Goal: Transaction & Acquisition: Book appointment/travel/reservation

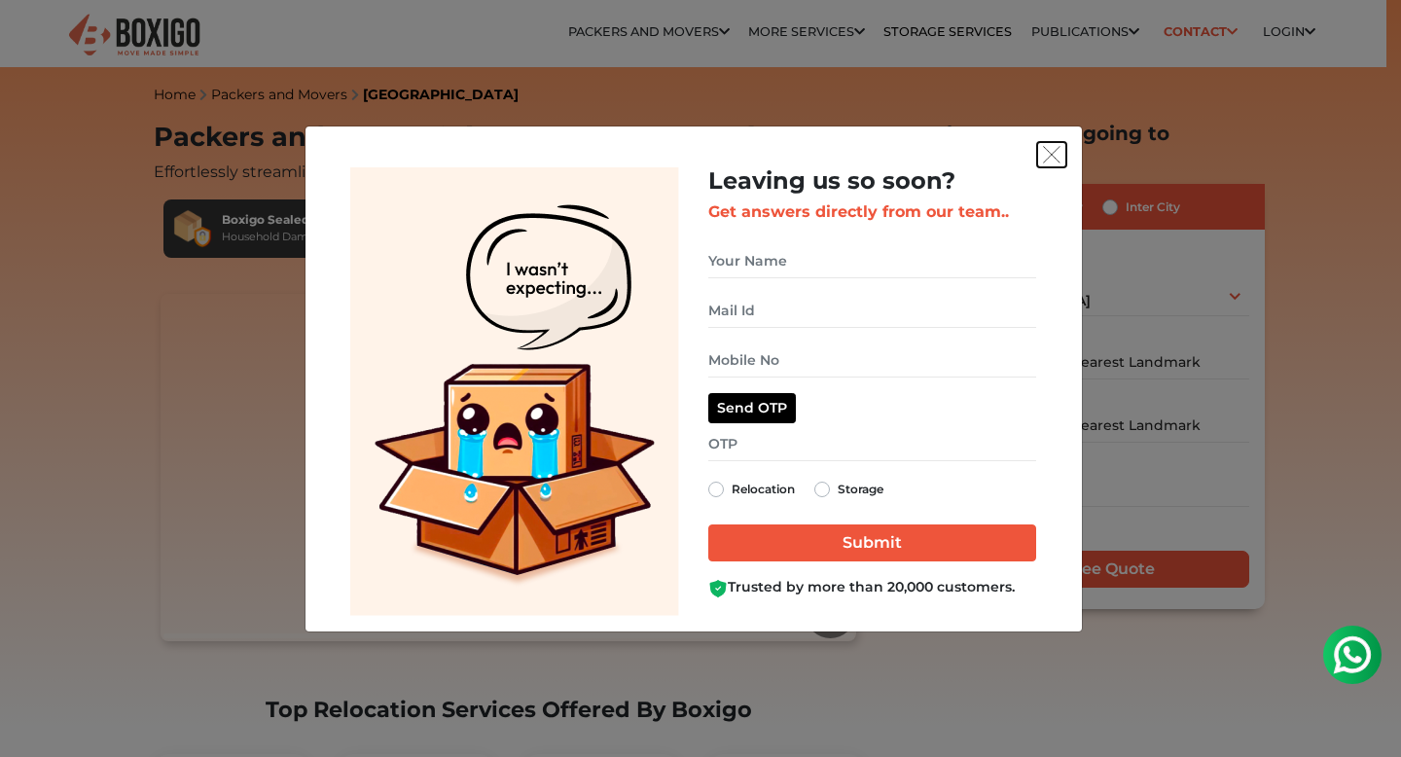
click at [1051, 160] on img "get free quote dialog" at bounding box center [1052, 155] width 18 height 18
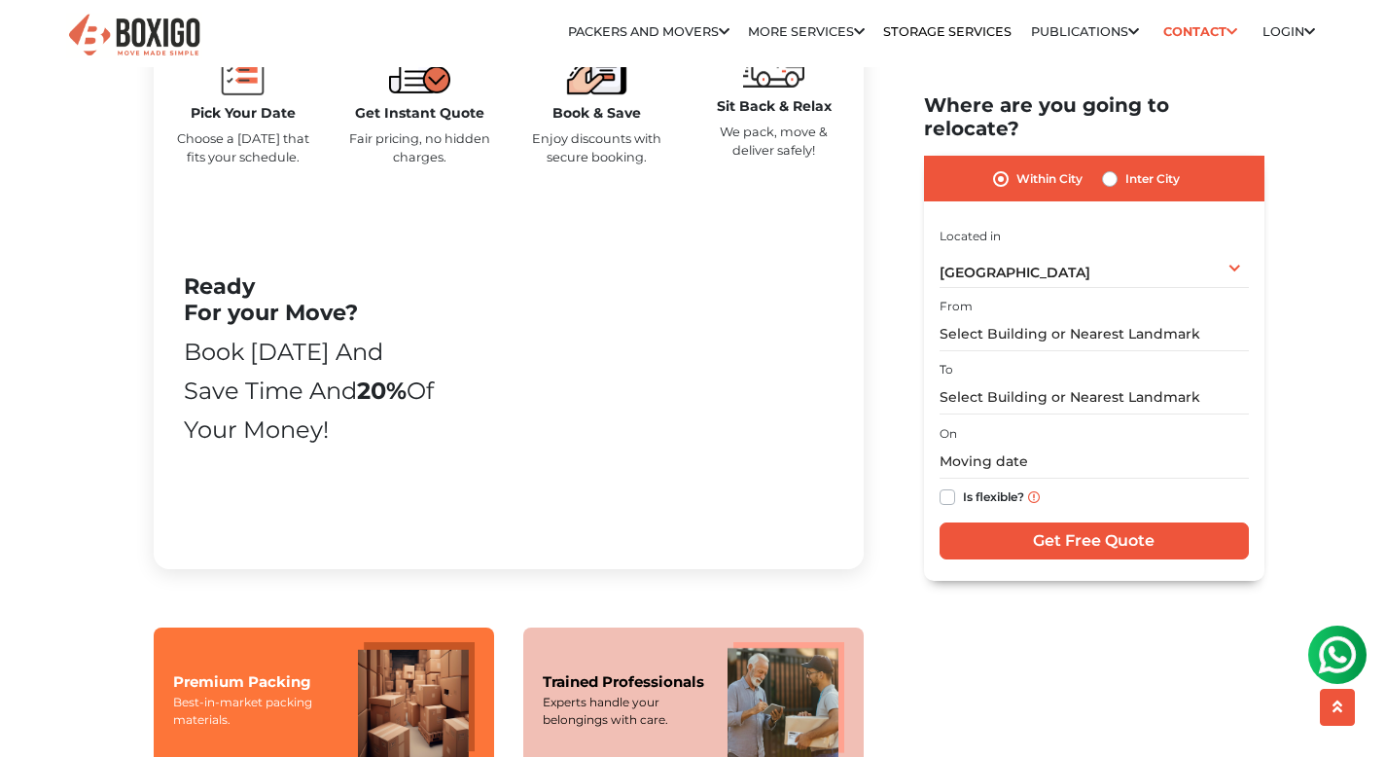
scroll to position [937, 0]
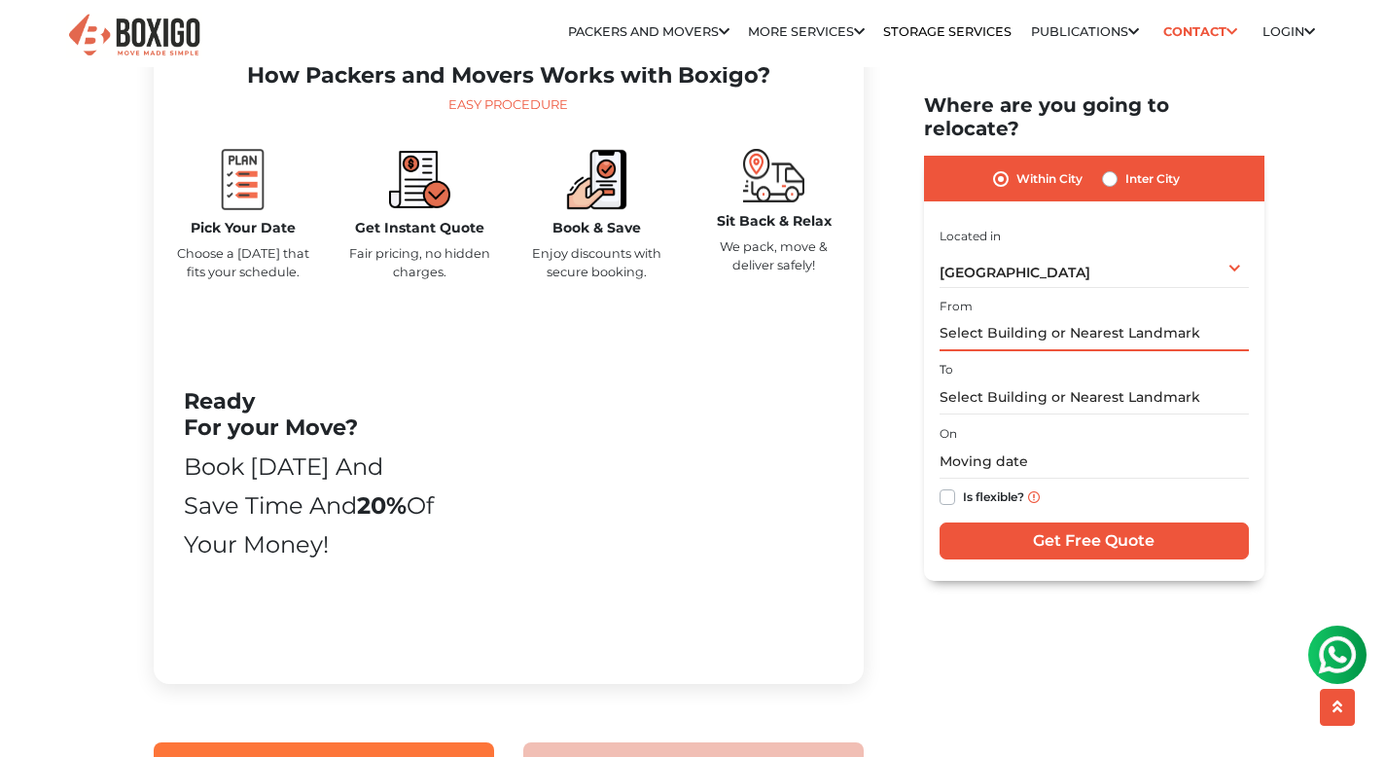
click at [1028, 318] on input "text" at bounding box center [1094, 334] width 309 height 34
click at [1125, 167] on label "Inter City" at bounding box center [1152, 178] width 54 height 23
click at [1108, 167] on input "Inter City" at bounding box center [1110, 176] width 16 height 19
radio input "true"
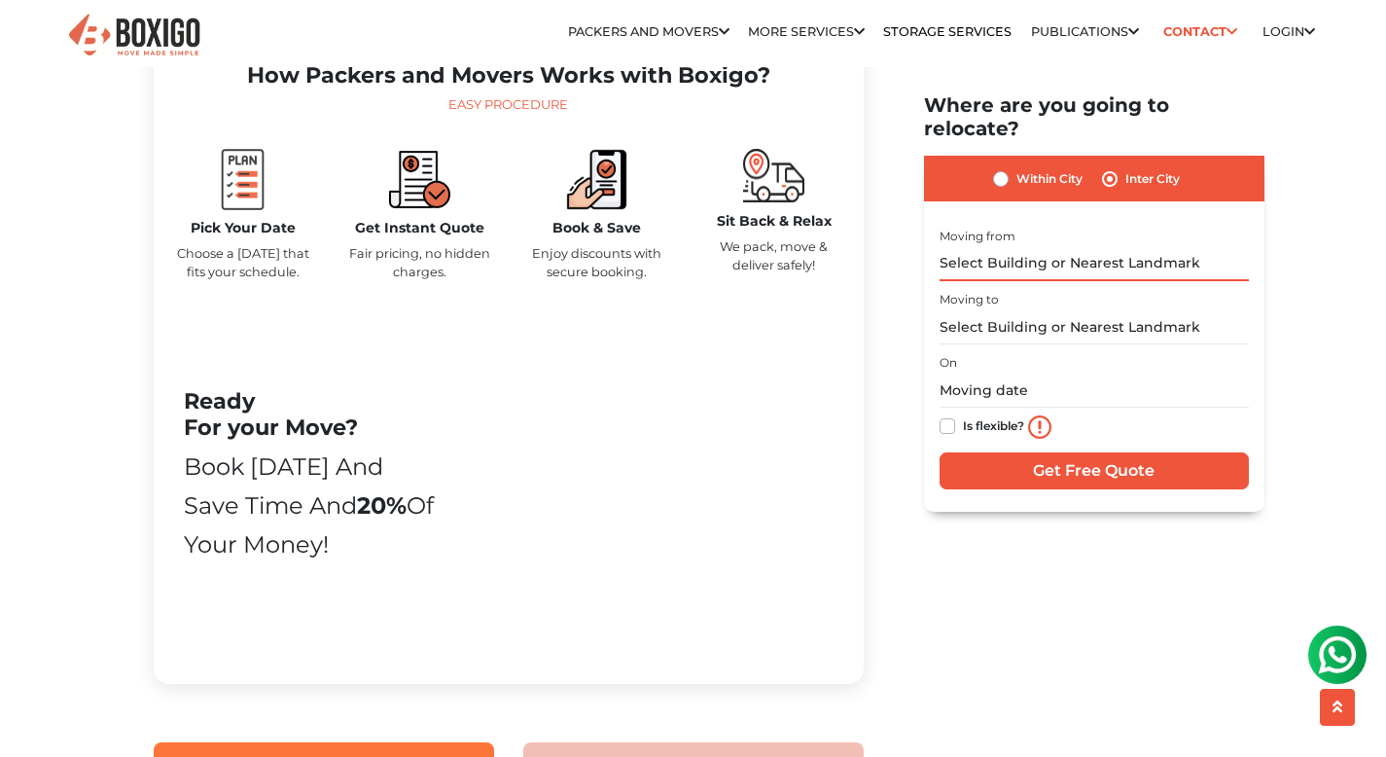
click at [1066, 246] on input "text" at bounding box center [1094, 263] width 309 height 34
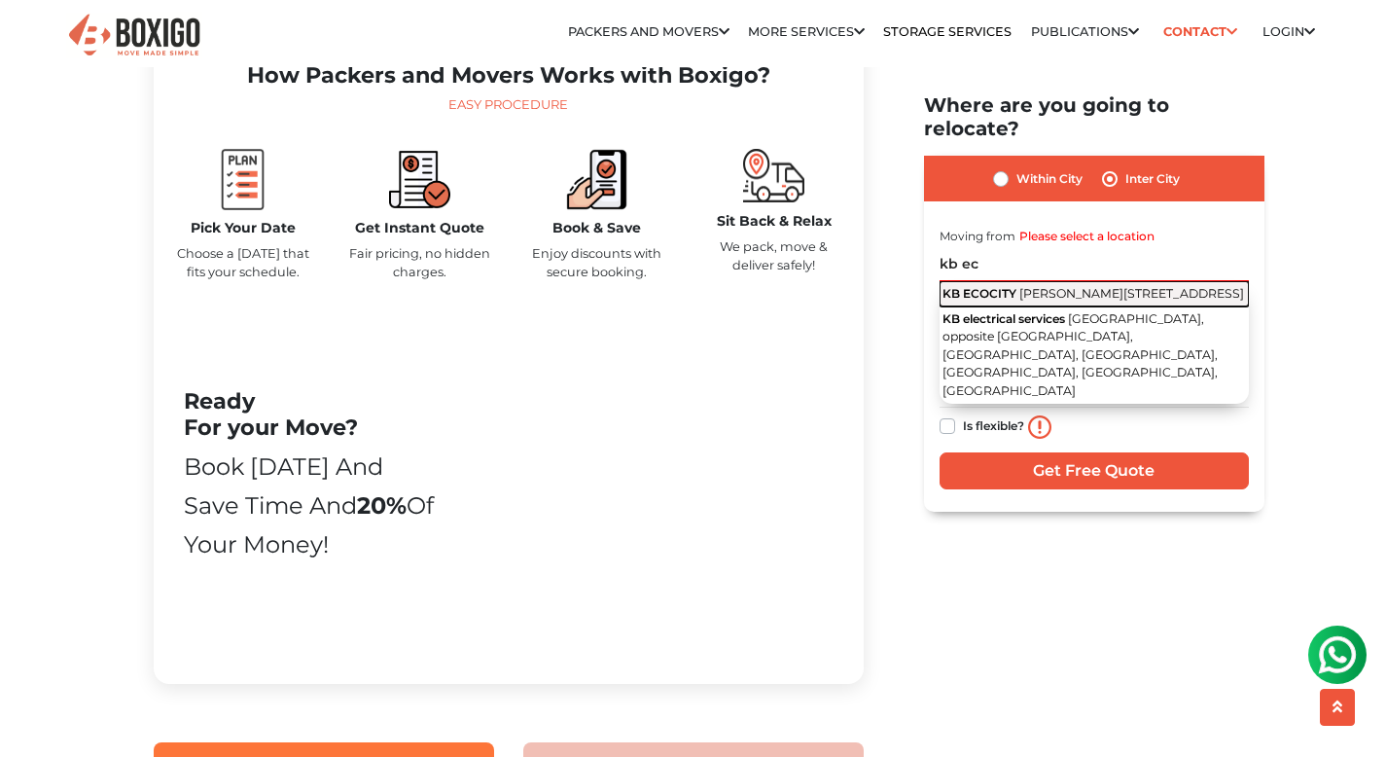
click at [1080, 288] on span "[PERSON_NAME][STREET_ADDRESS]" at bounding box center [1131, 292] width 225 height 15
type input "KB ECOCITY, [PERSON_NAME][STREET_ADDRESS]"
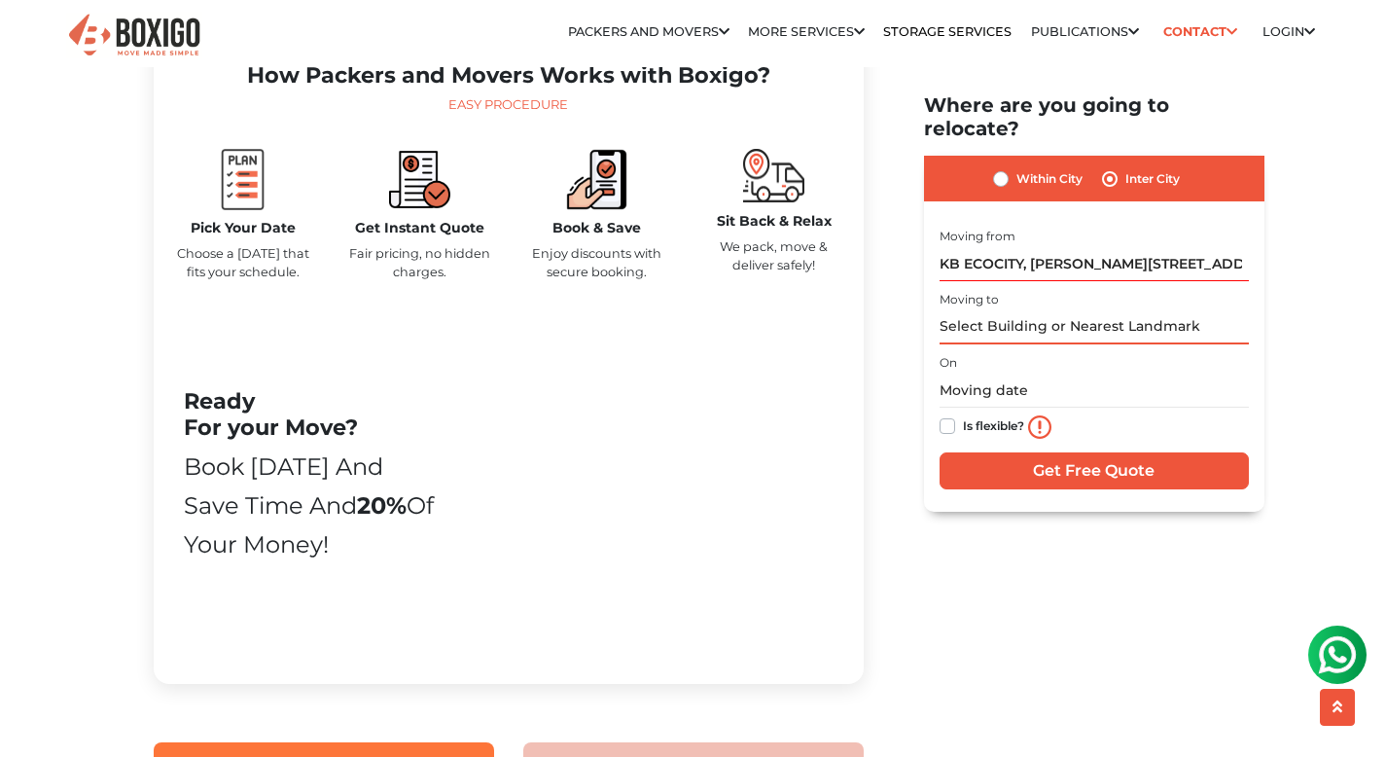
click at [1016, 310] on input "text" at bounding box center [1094, 327] width 309 height 34
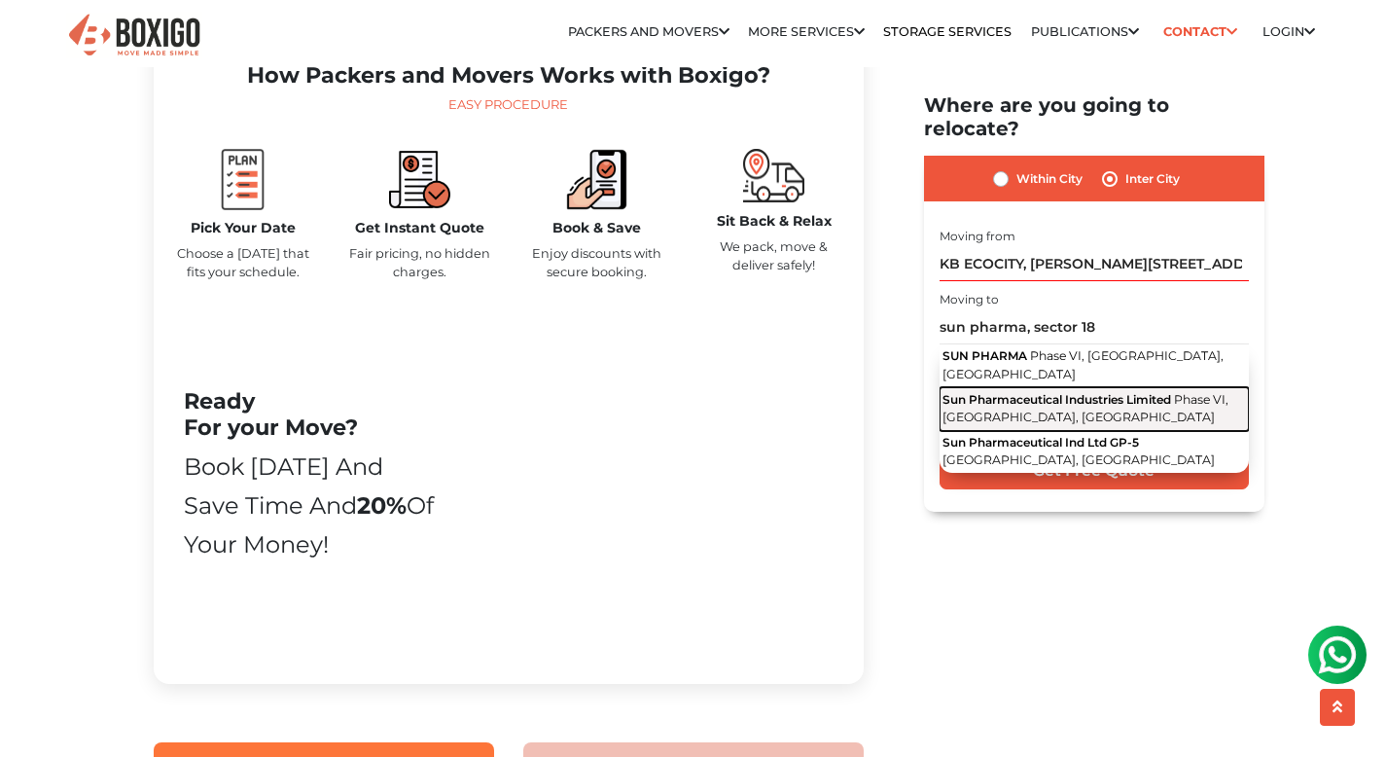
click at [1082, 392] on span "Sun Pharmaceutical Industries Limited" at bounding box center [1056, 399] width 229 height 15
type input "Sun Pharmaceutical Industries Limited, Phase VI, [GEOGRAPHIC_DATA], [GEOGRAPHIC…"
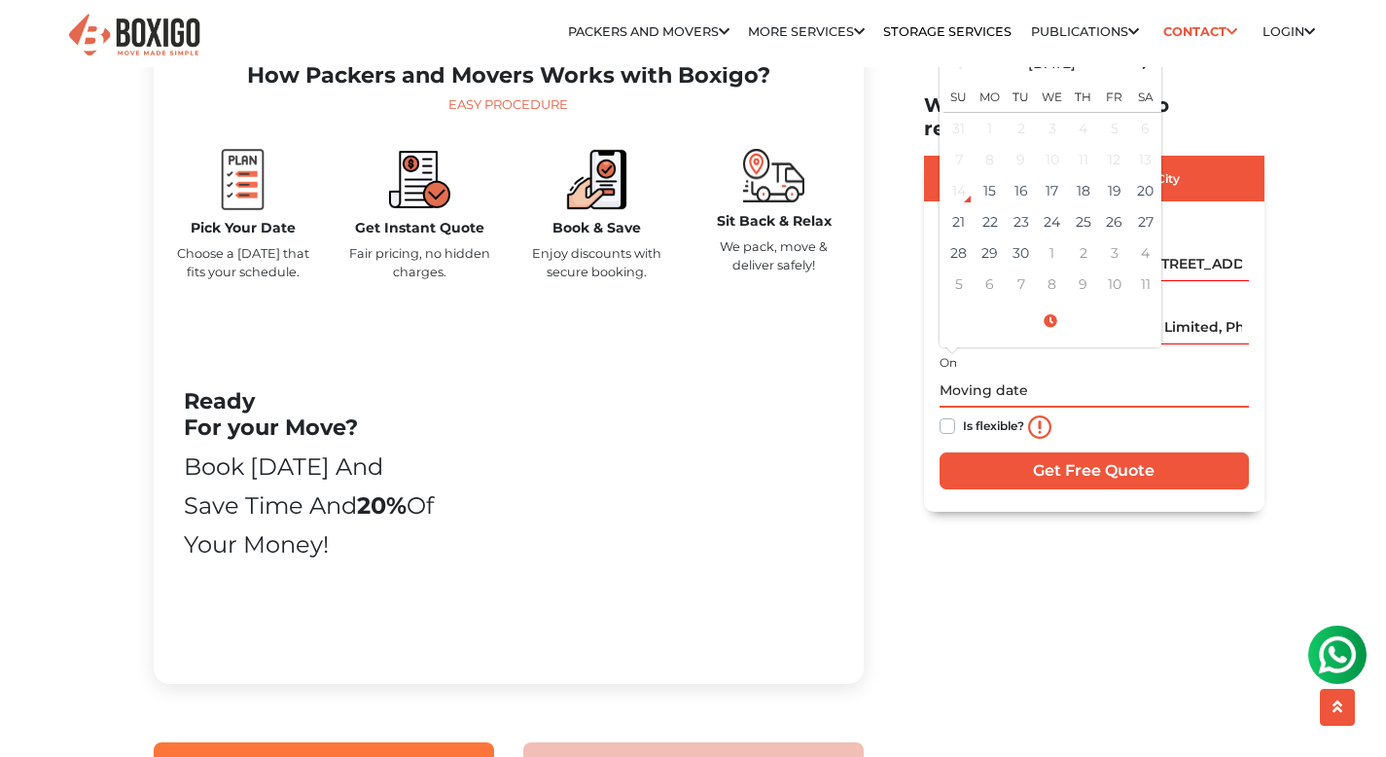
click at [956, 373] on input "text" at bounding box center [1094, 390] width 309 height 34
click at [1028, 237] on td "30" at bounding box center [1021, 252] width 31 height 31
type input "[DATE] 12:00 AM"
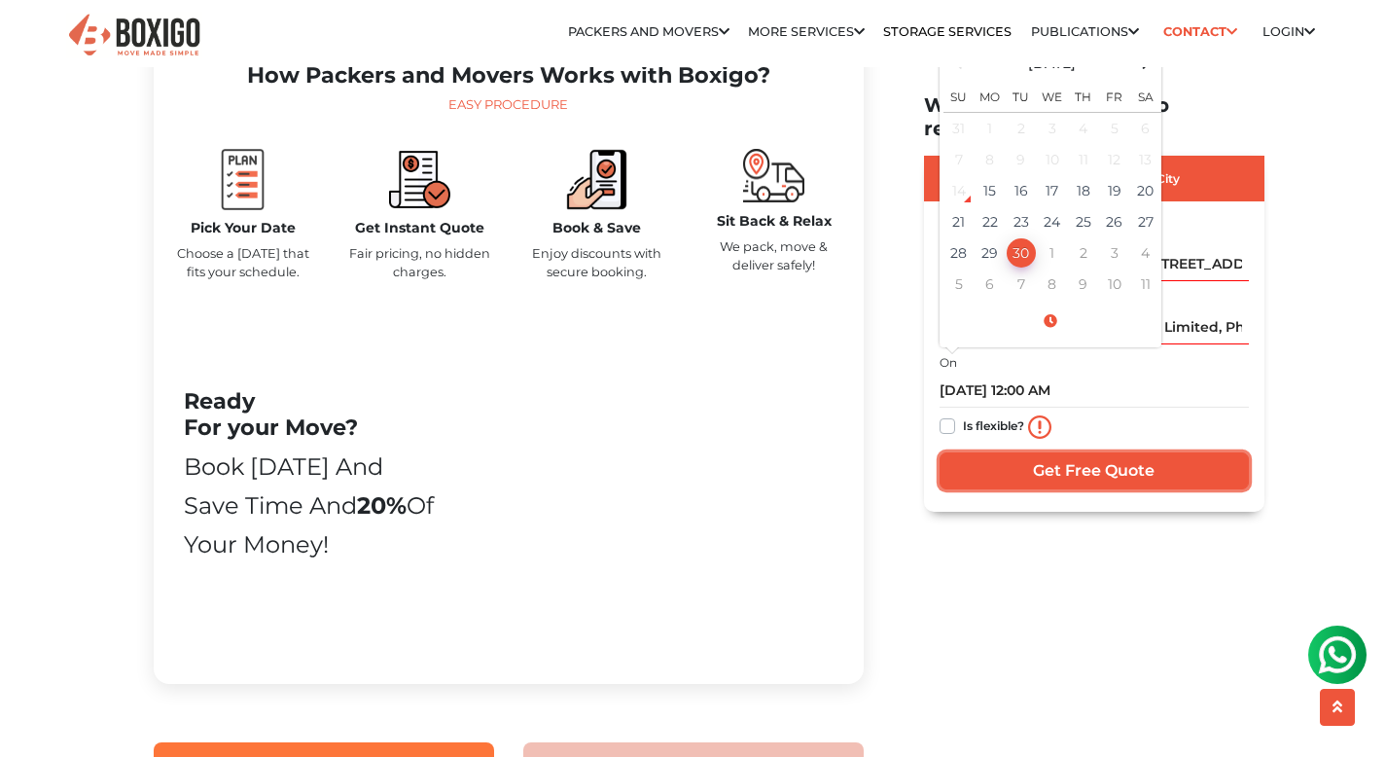
click at [1042, 453] on input "Get Free Quote" at bounding box center [1094, 470] width 309 height 37
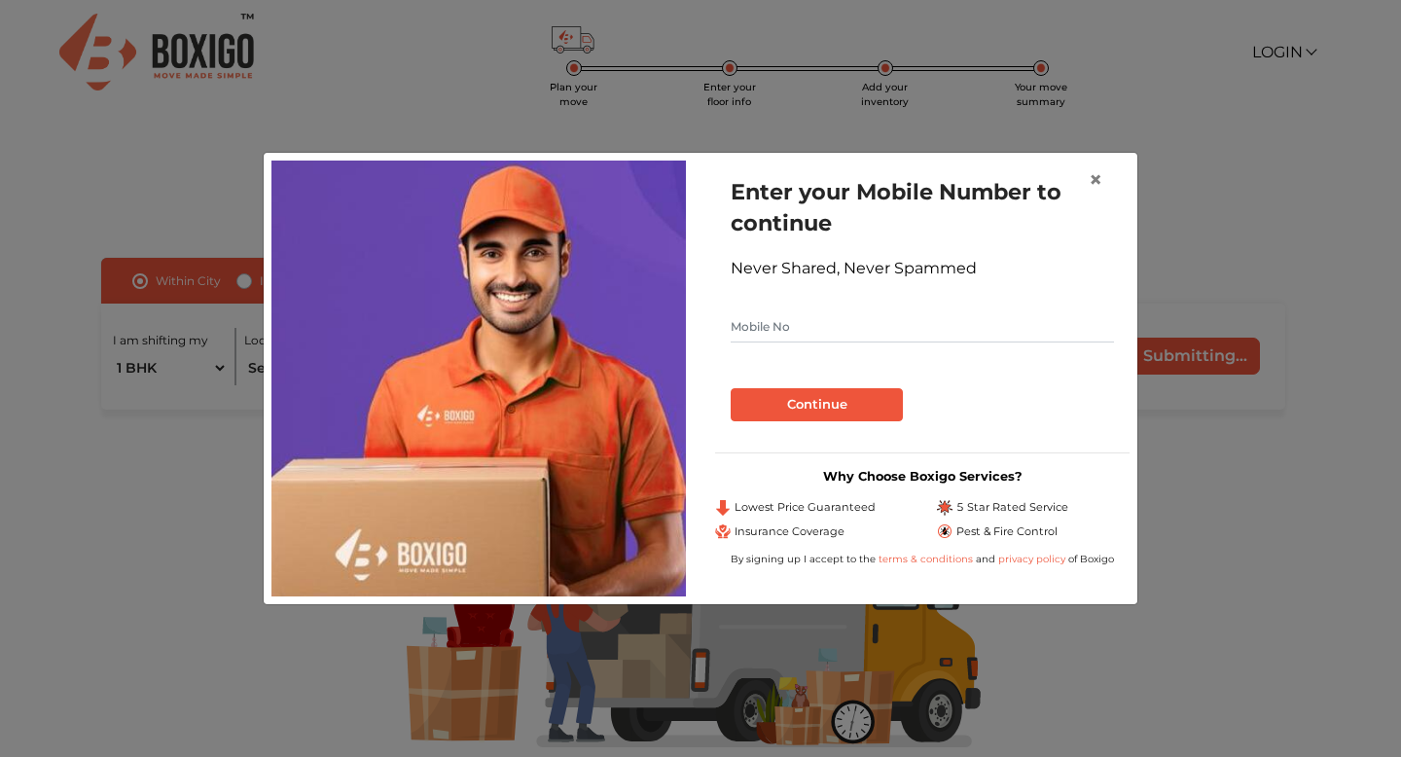
click at [827, 310] on form "Enter your Mobile Number to continue Never Shared, Never Spammed Continue" at bounding box center [921, 298] width 383 height 245
click at [825, 332] on input "text" at bounding box center [921, 326] width 383 height 31
type input "8332948192"
click at [831, 397] on button "Continue" at bounding box center [816, 404] width 172 height 33
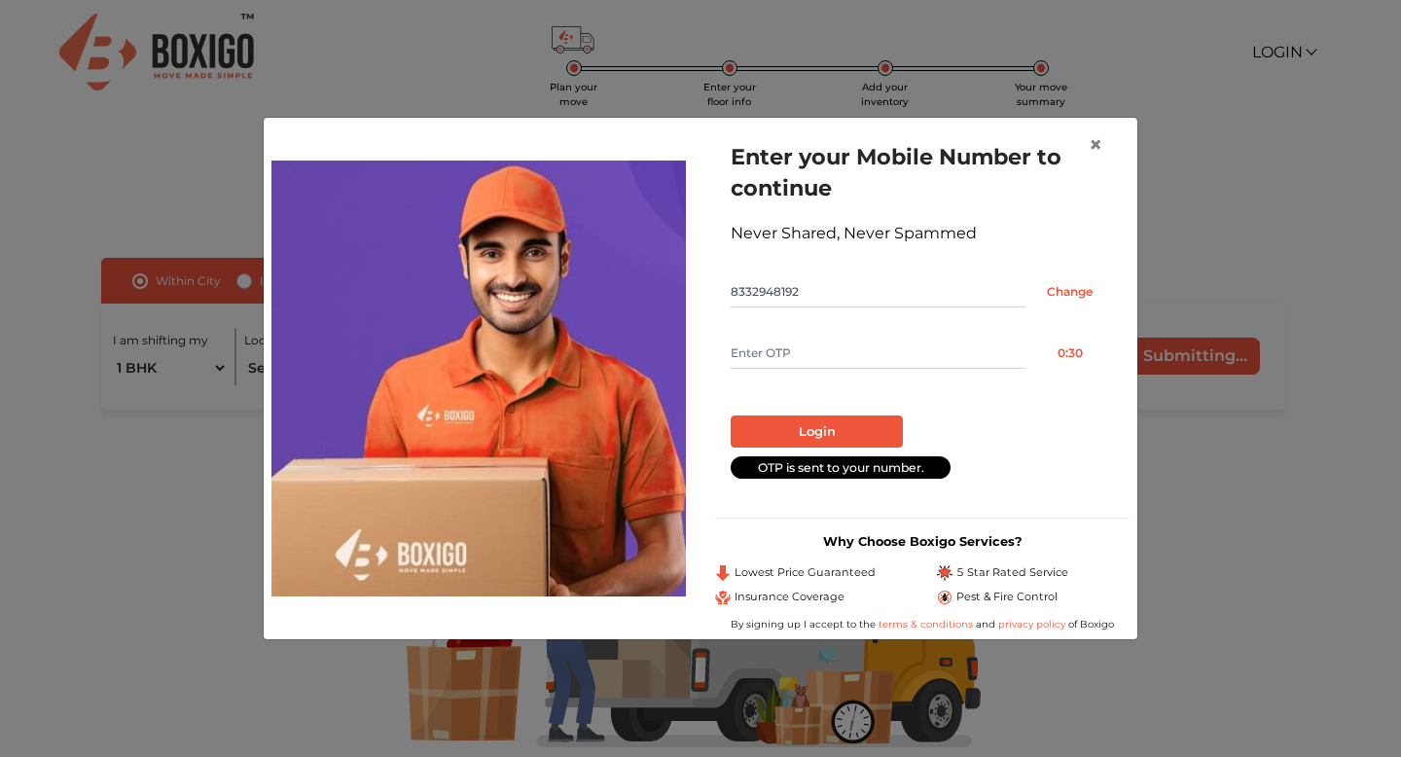
click at [788, 352] on input "text" at bounding box center [877, 353] width 295 height 31
type input "3123"
click at [816, 431] on button "Login" at bounding box center [816, 431] width 172 height 33
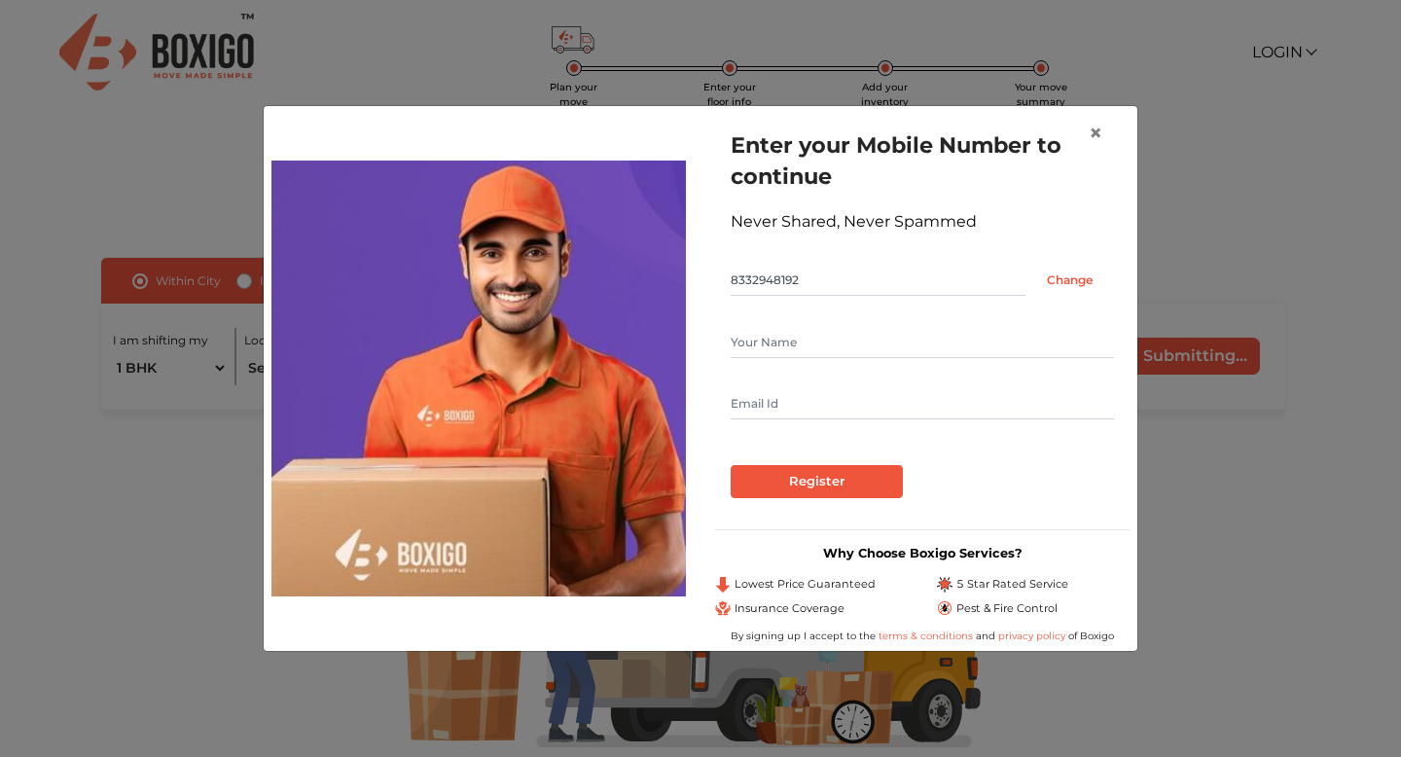
click at [791, 346] on input "text" at bounding box center [921, 342] width 383 height 31
type input "Narra Naga Pavan Kumar"
type input "narranagapavankumar@gmail.com"
click at [812, 469] on input "Register" at bounding box center [816, 481] width 172 height 33
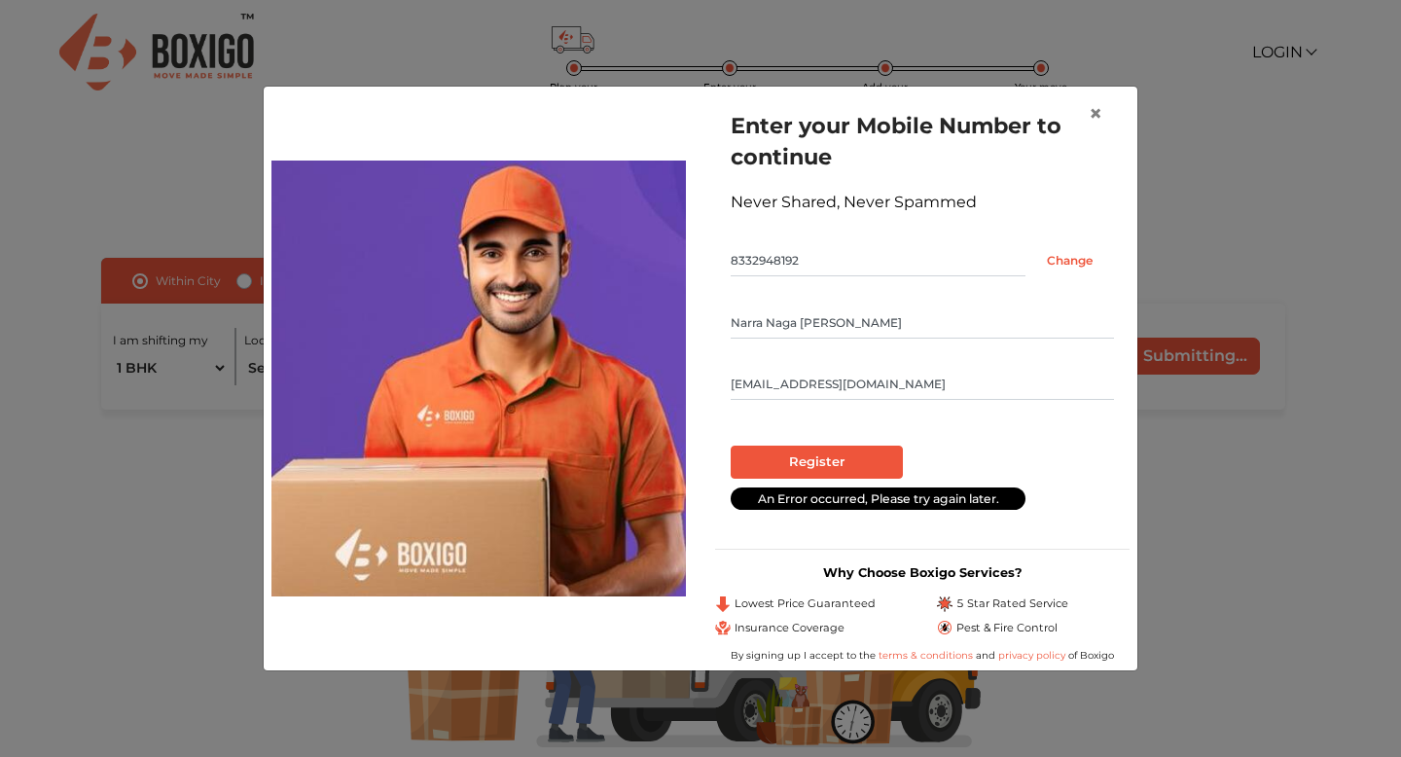
click at [964, 377] on input "narranagapavankumar@gmail.com" at bounding box center [921, 384] width 383 height 31
click at [905, 319] on input "Narra Naga Pavan Kumar" at bounding box center [921, 322] width 383 height 31
click at [767, 471] on input "Register" at bounding box center [816, 461] width 172 height 33
radio input "false"
radio input "true"
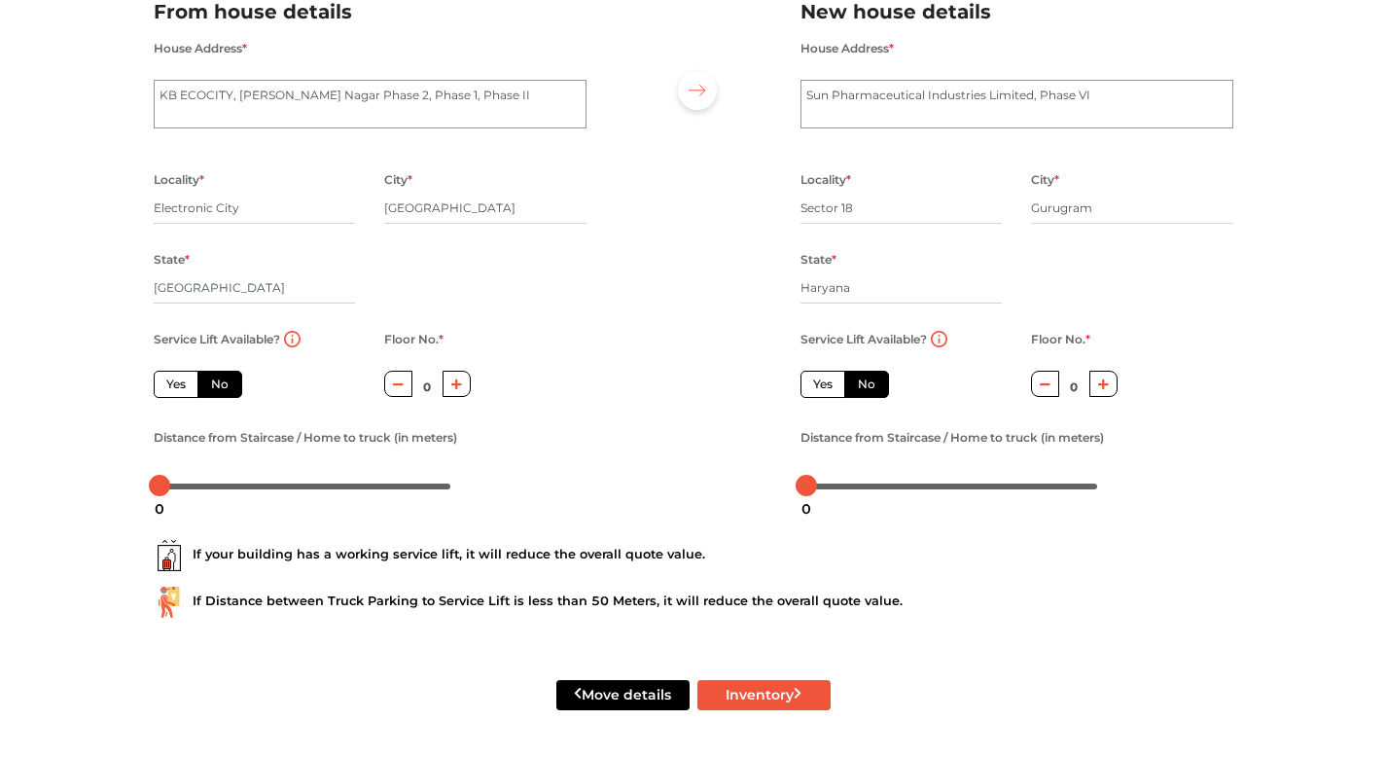
scroll to position [166, 0]
click at [462, 388] on button "button" at bounding box center [457, 384] width 28 height 26
type input "1"
click at [1044, 387] on icon "button" at bounding box center [1045, 384] width 11 height 12
click at [1111, 393] on button "button" at bounding box center [1103, 384] width 28 height 26
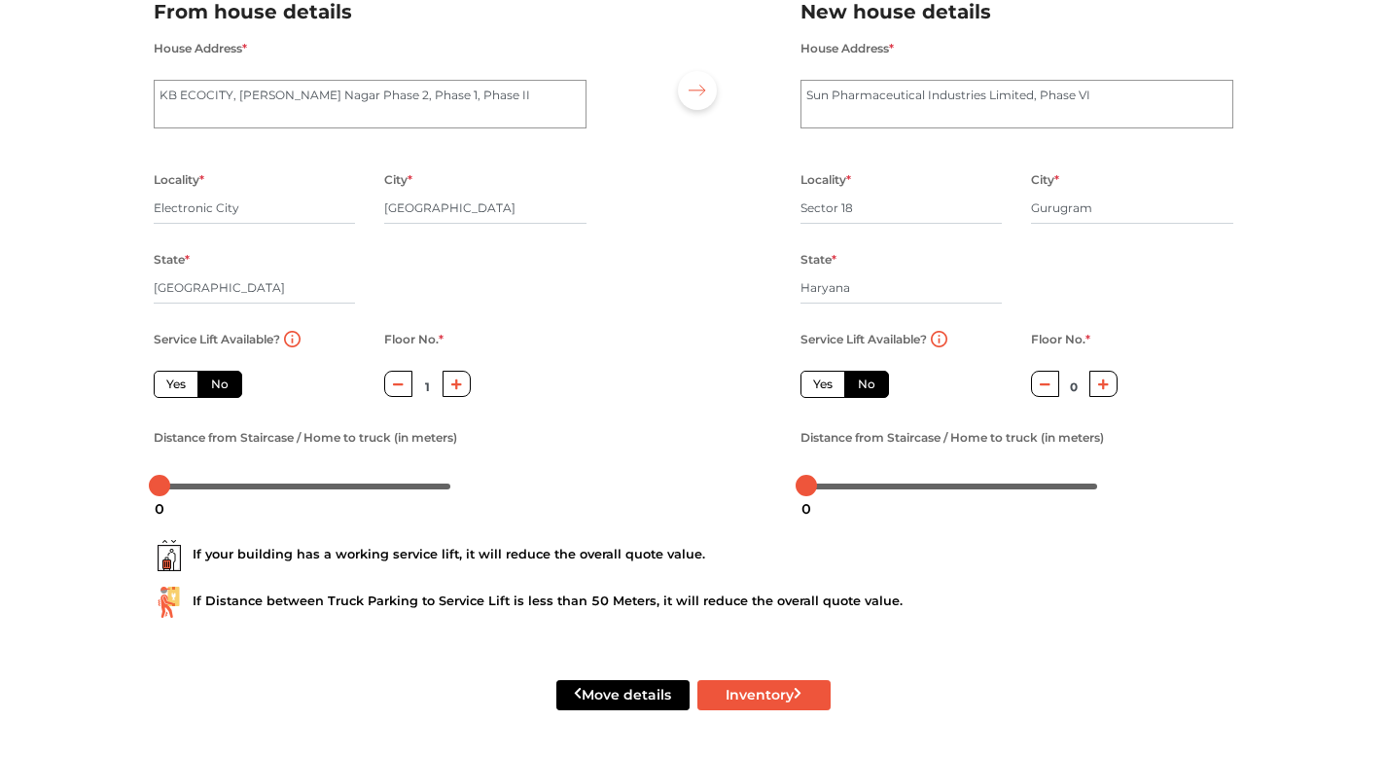
type input "1"
click at [397, 386] on icon "button" at bounding box center [398, 384] width 11 height 12
type input "0"
click at [1043, 386] on icon "button" at bounding box center [1045, 384] width 11 height 12
type input "0"
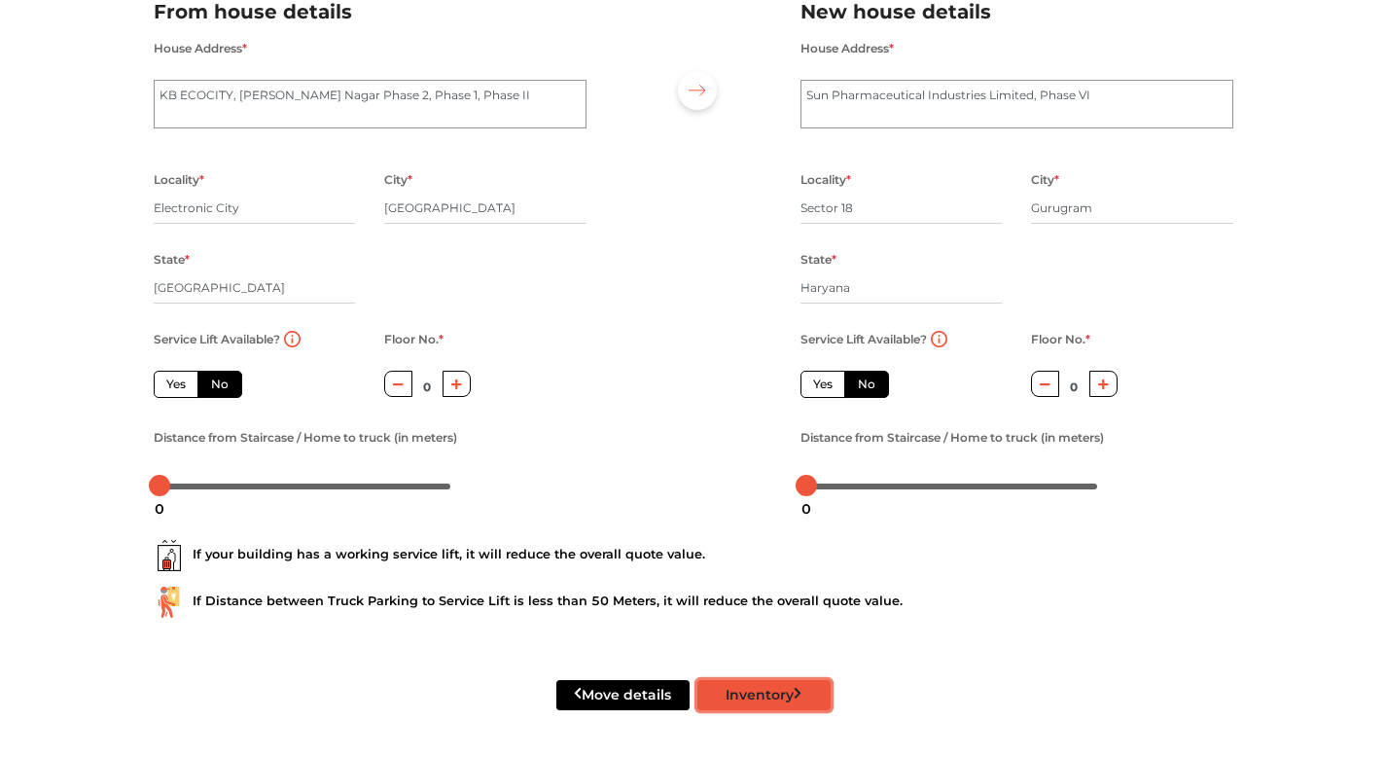
click at [793, 683] on button "Inventory" at bounding box center [763, 695] width 133 height 30
radio input "true"
click at [902, 211] on input "Sector 18" at bounding box center [901, 208] width 202 height 31
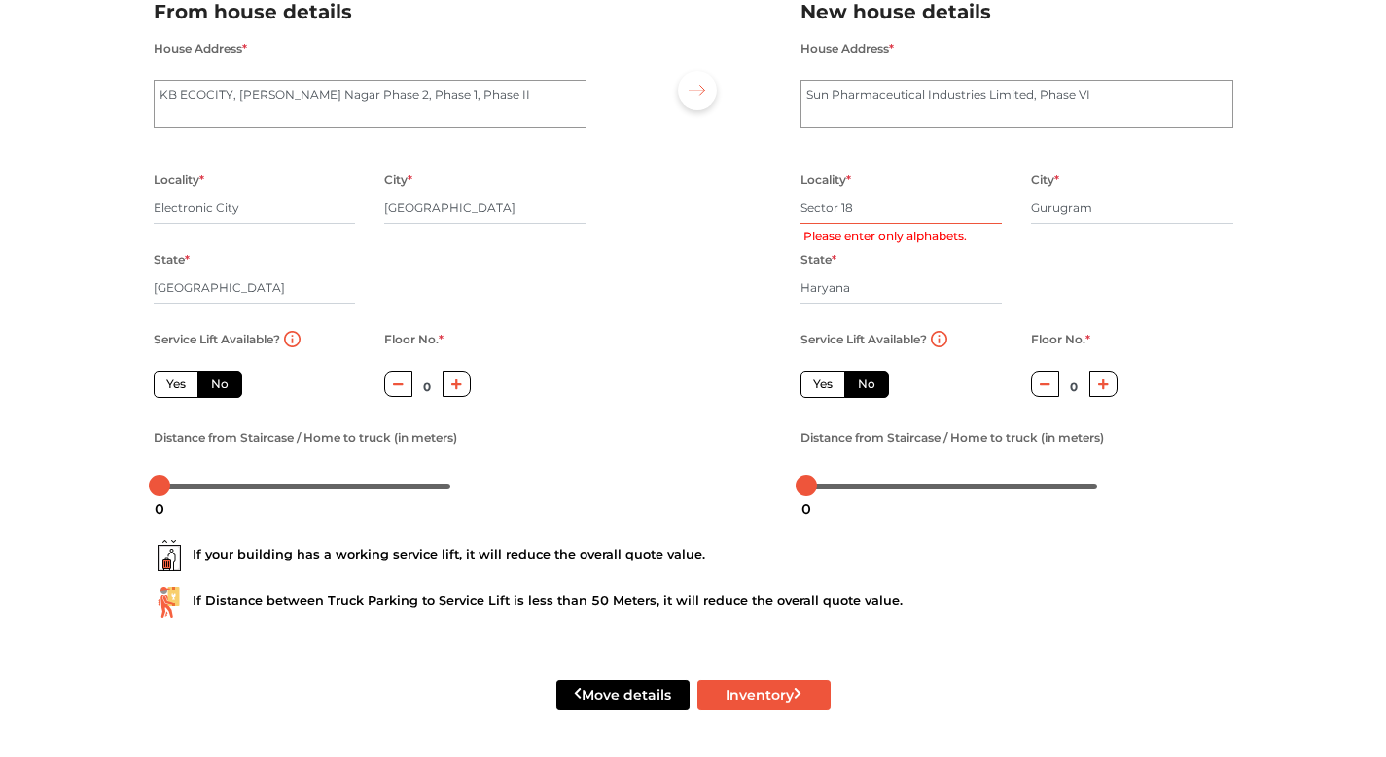
click at [902, 211] on input "Sector 18" at bounding box center [901, 208] width 202 height 31
type input "Sector 1"
radio input "true"
type input "Sector eighteen"
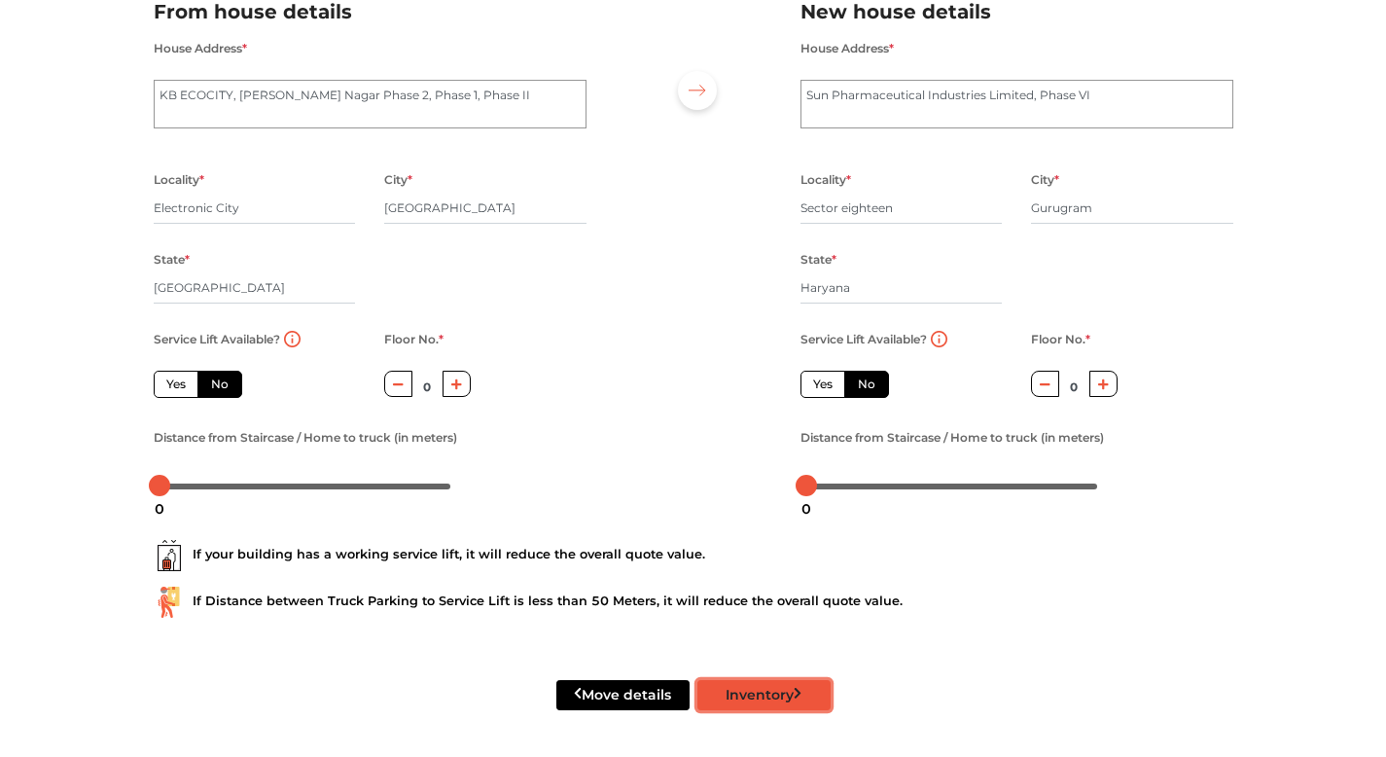
click at [751, 693] on button "Inventory" at bounding box center [763, 695] width 133 height 30
radio input "true"
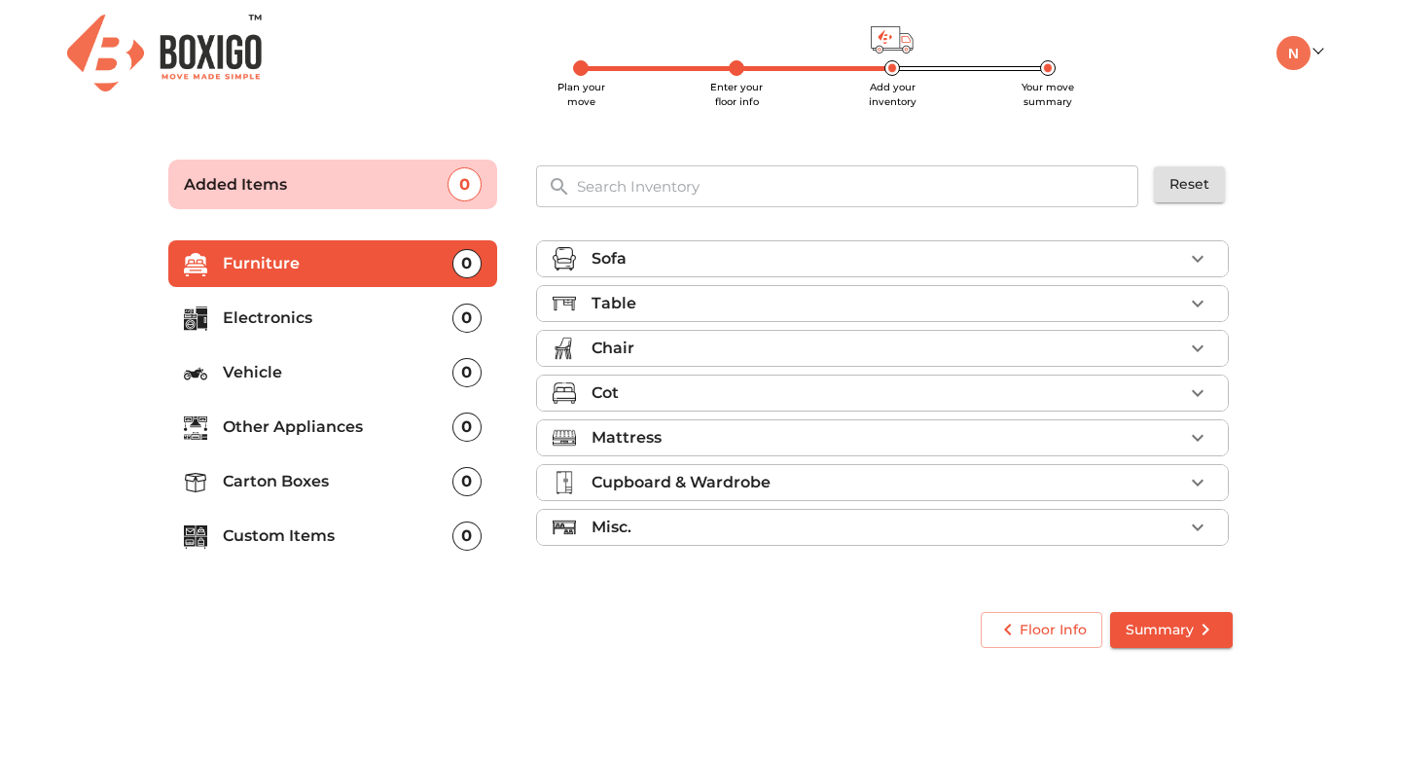
click at [299, 376] on p "Vehicle" at bounding box center [338, 372] width 230 height 23
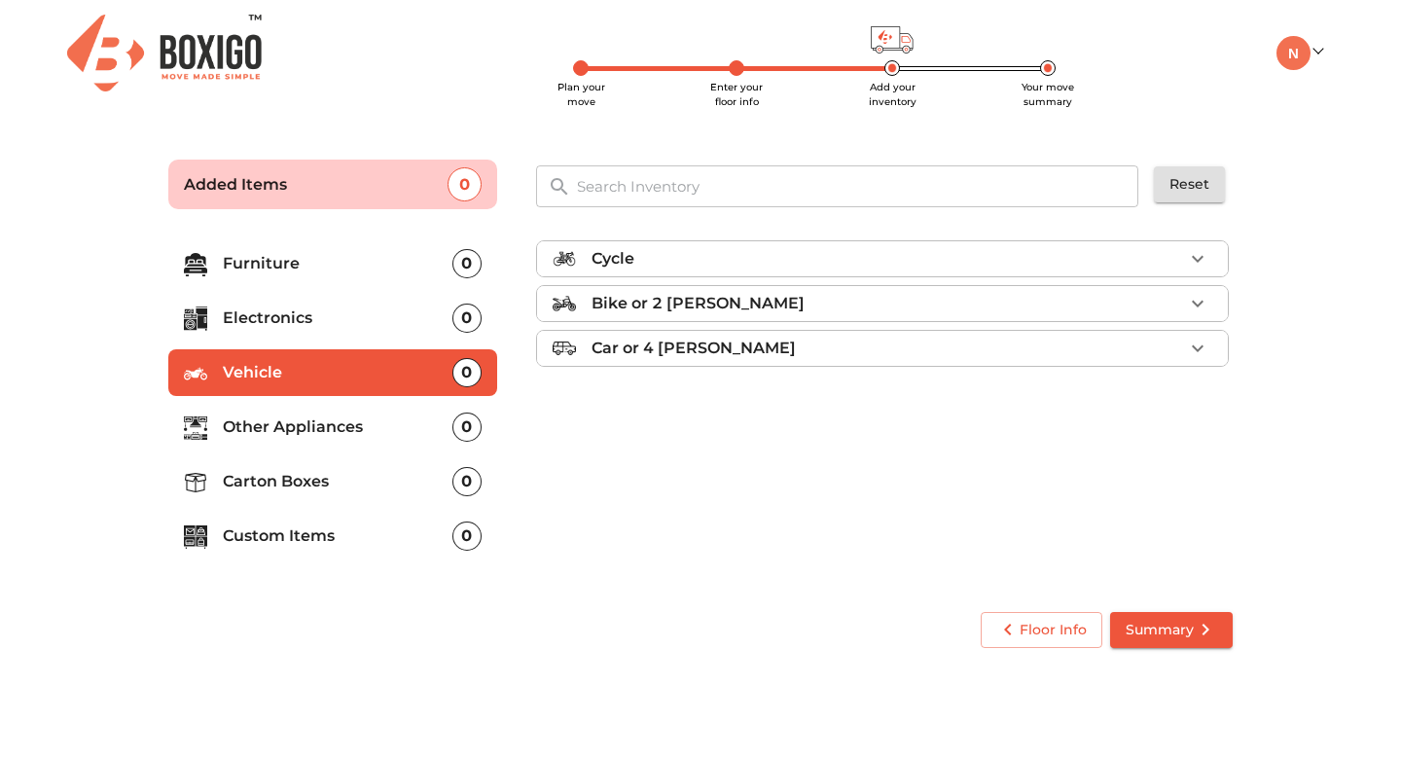
click at [1195, 303] on icon "button" at bounding box center [1197, 304] width 12 height 7
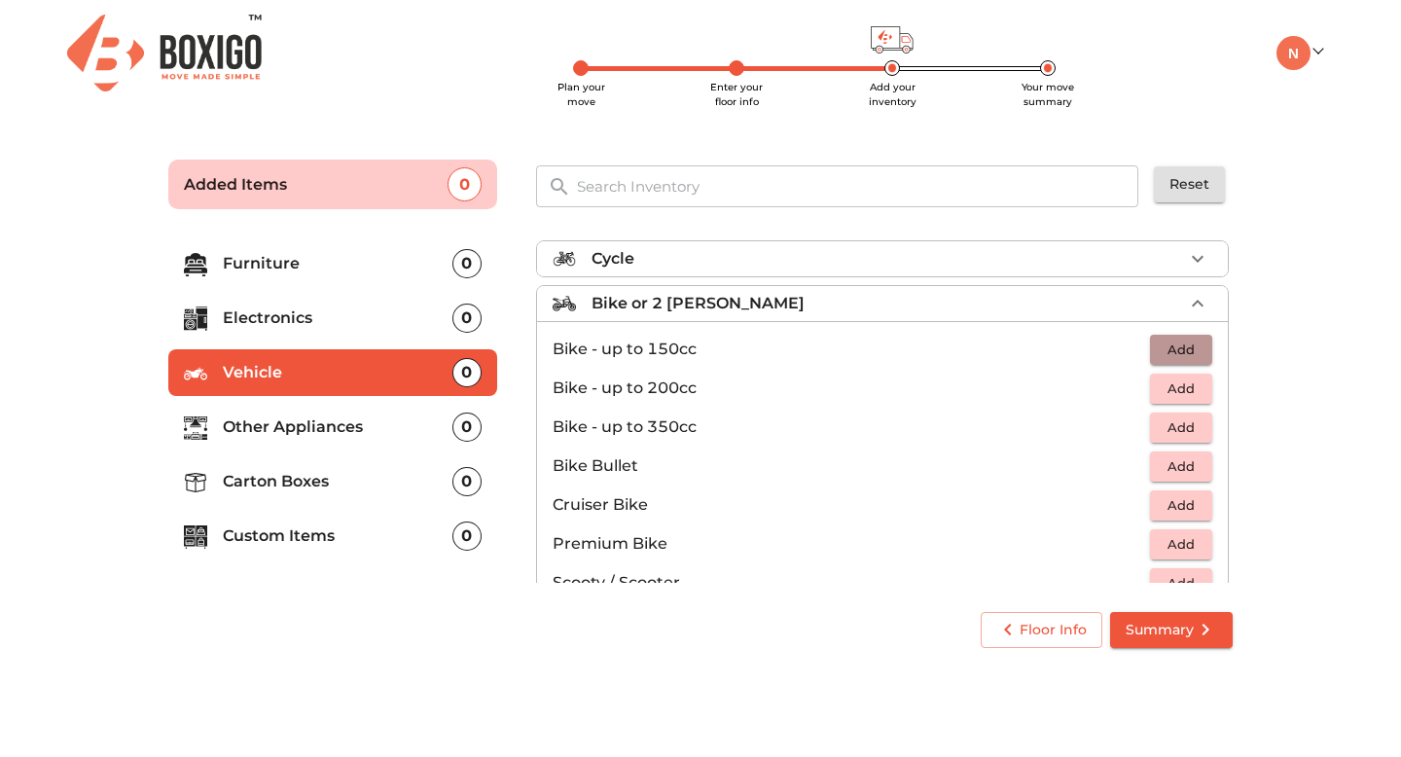
click at [1175, 354] on span "Add" at bounding box center [1180, 349] width 43 height 22
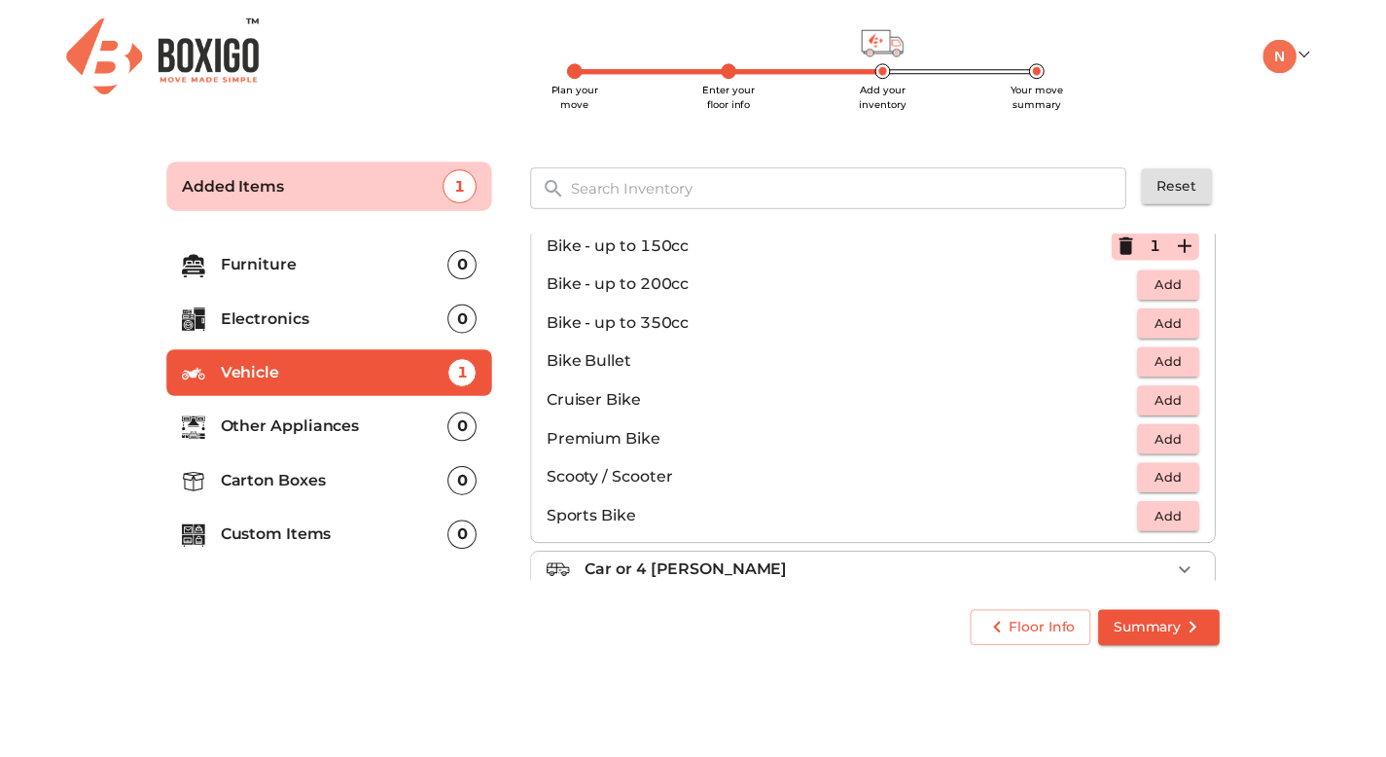
scroll to position [127, 0]
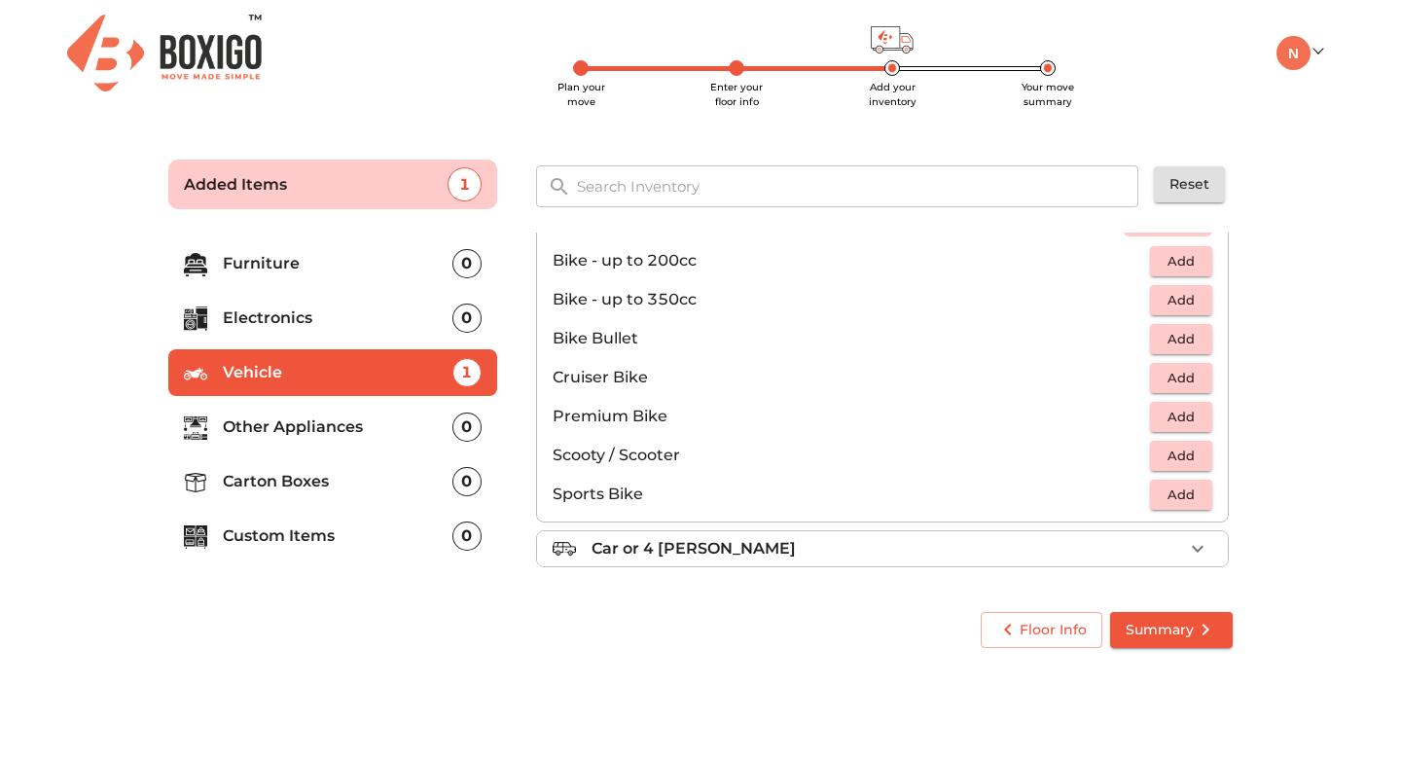
click at [1193, 630] on icon "submit" at bounding box center [1204, 629] width 23 height 23
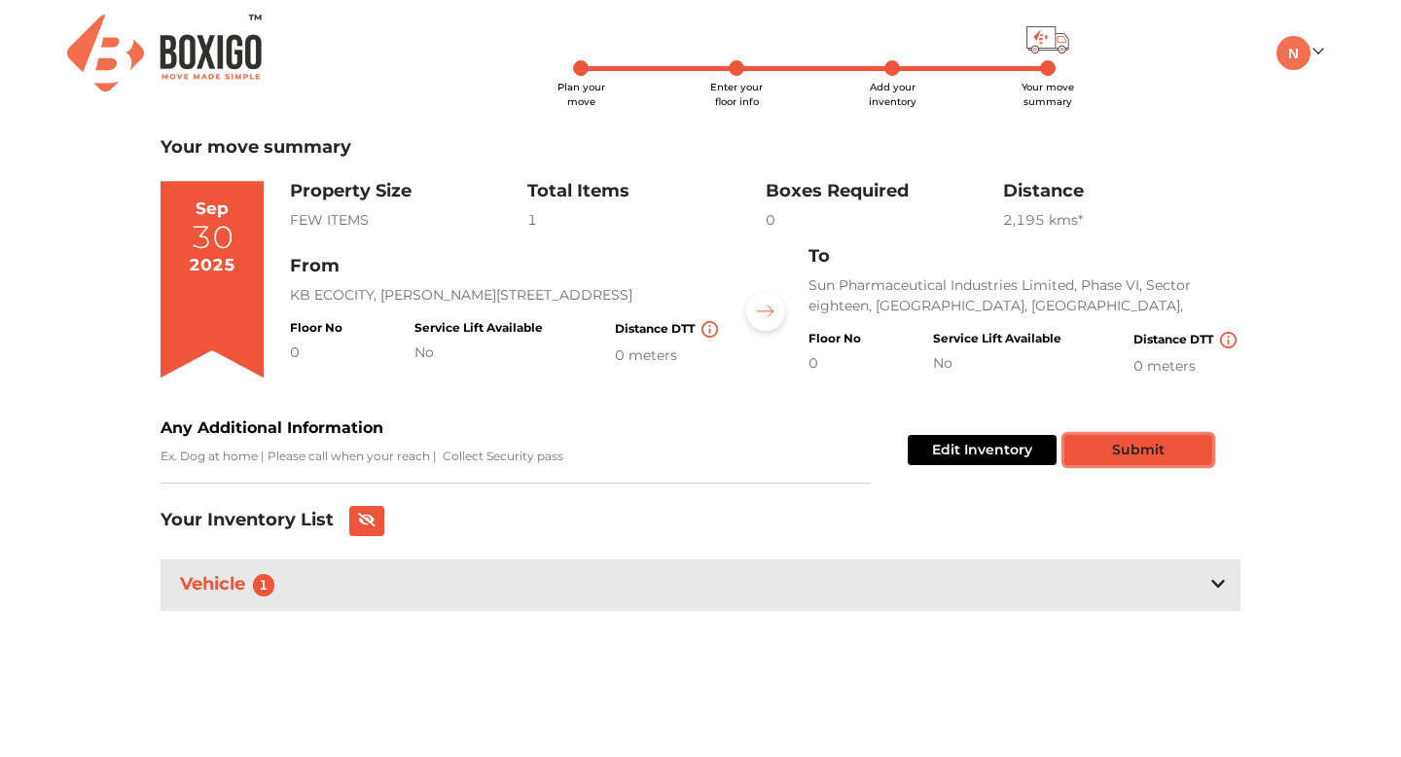
click at [1175, 456] on button "Submit" at bounding box center [1138, 450] width 148 height 30
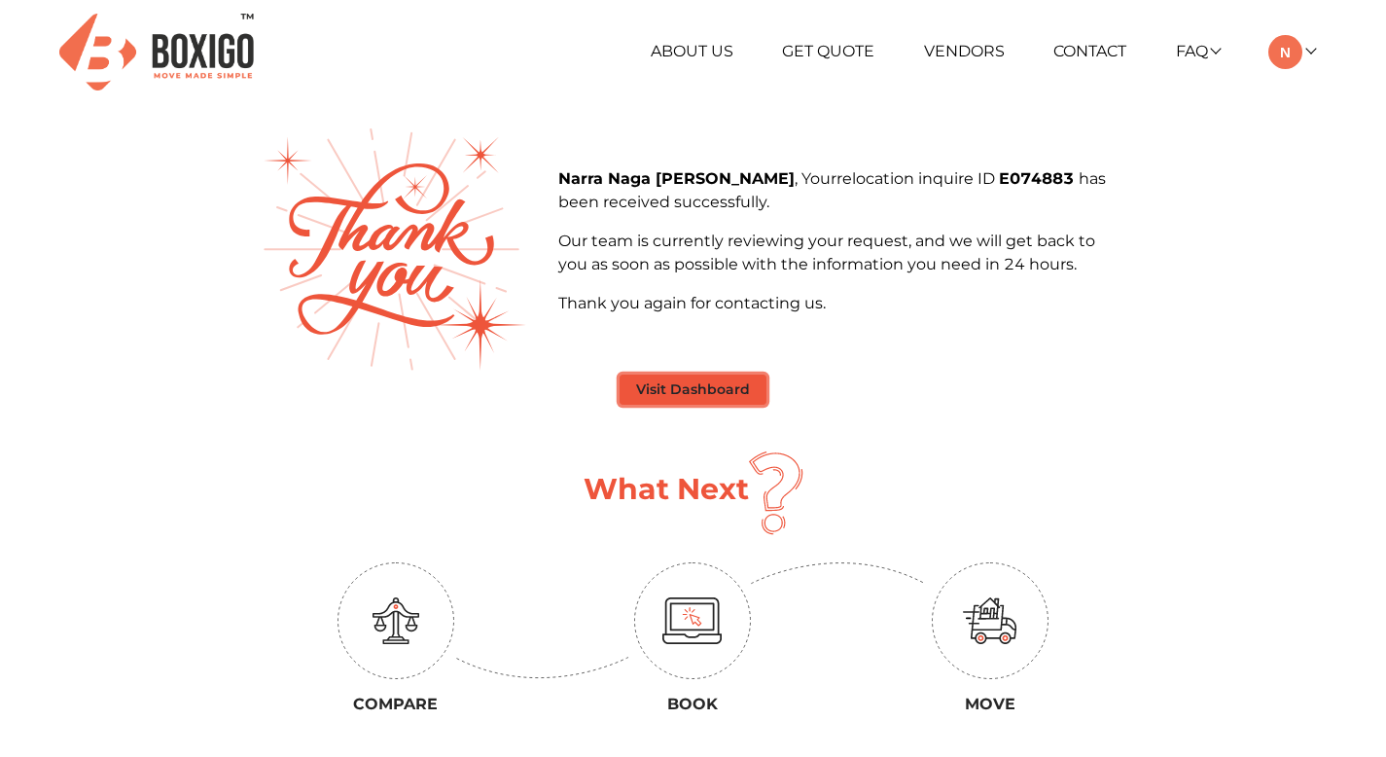
click at [728, 398] on button "Visit Dashboard" at bounding box center [693, 389] width 147 height 30
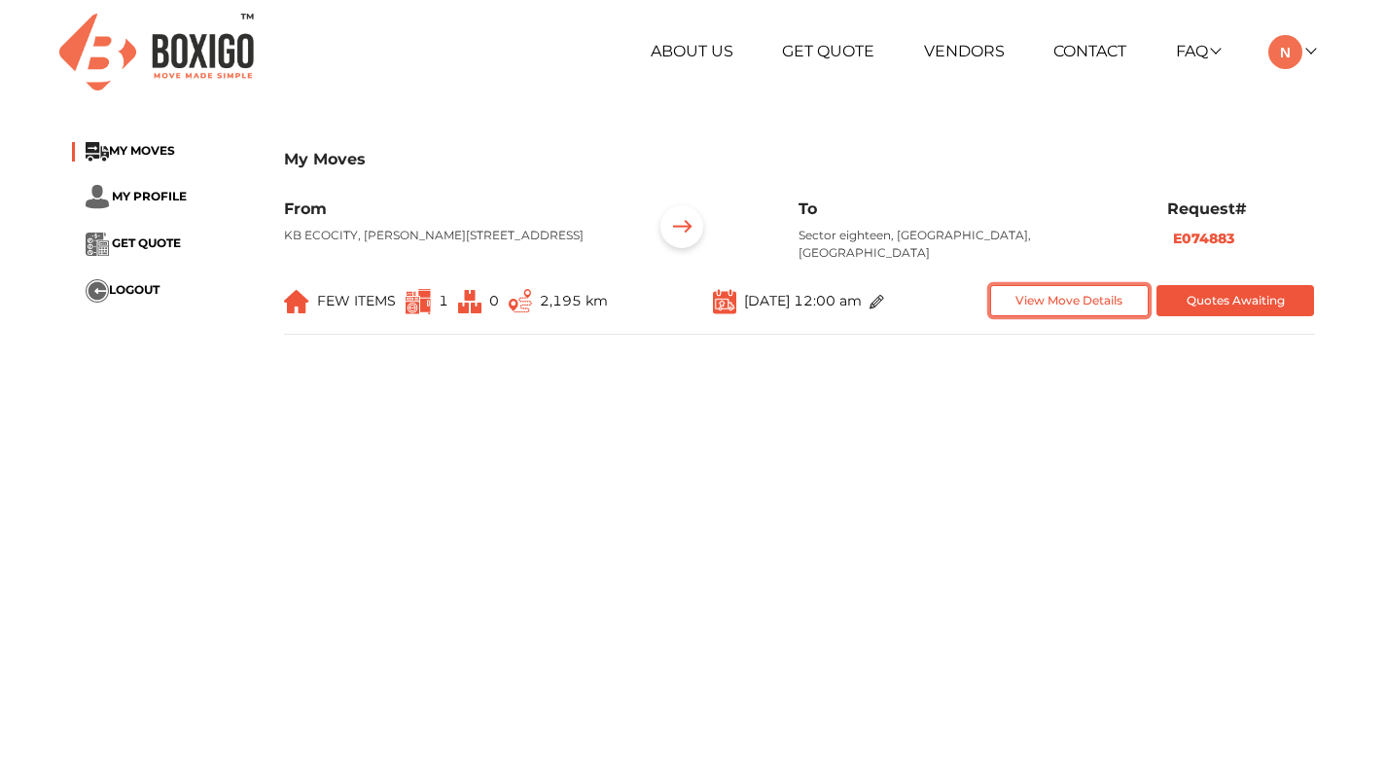
click at [1077, 298] on button "View Move Details" at bounding box center [1069, 301] width 159 height 32
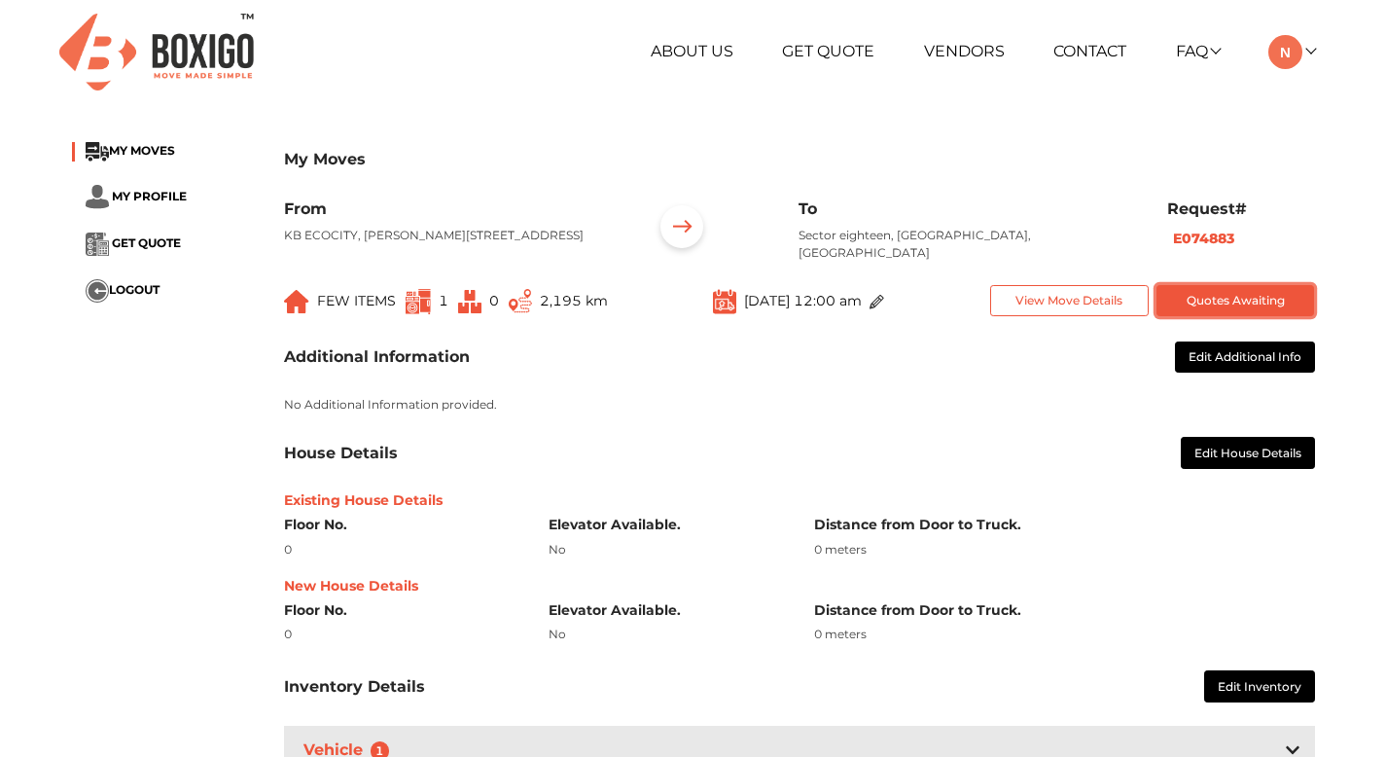
click at [1216, 289] on button "Quotes Awaiting" at bounding box center [1235, 301] width 159 height 32
click at [1308, 53] on link at bounding box center [1291, 51] width 46 height 18
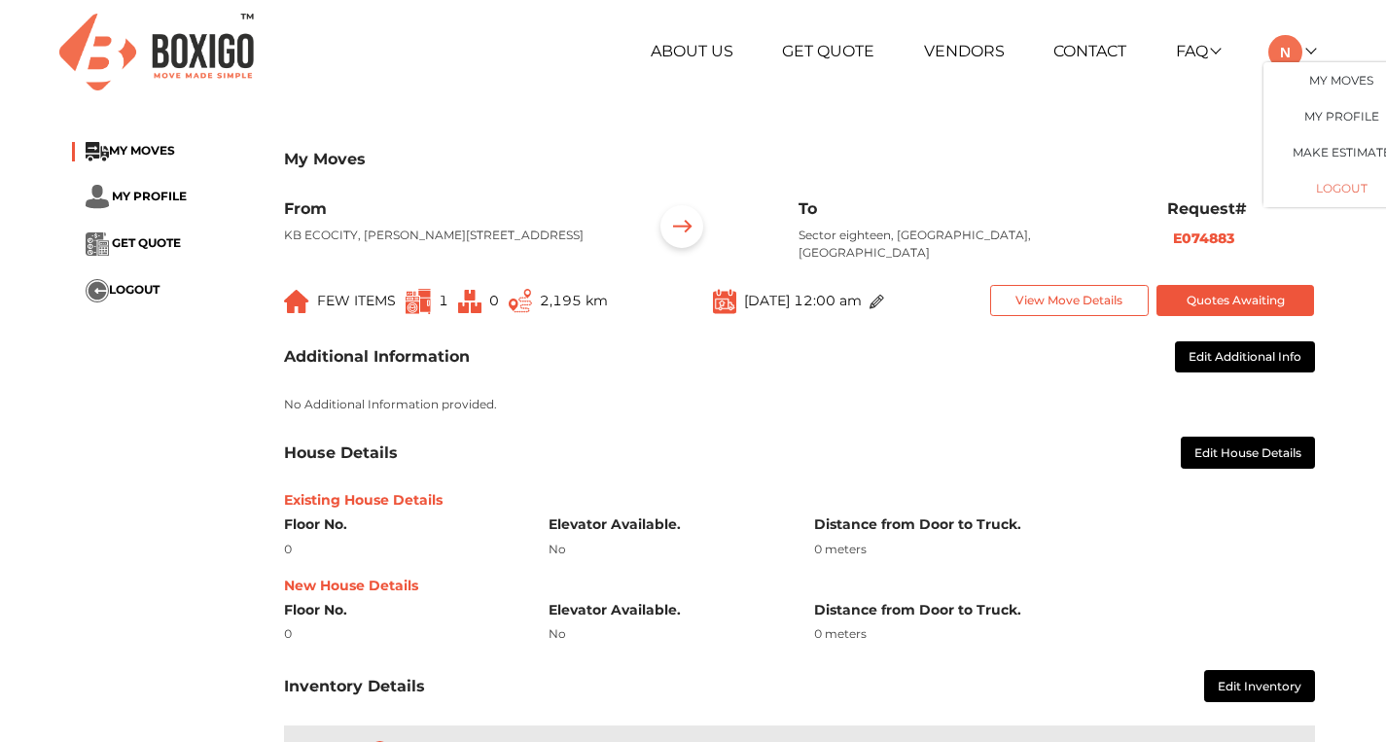
click at [1301, 196] on button "LOGOUT" at bounding box center [1341, 189] width 156 height 36
